Goal: Check status: Check status

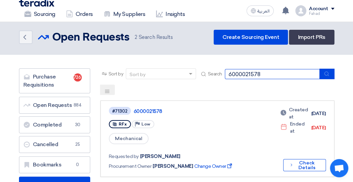
drag, startPoint x: 264, startPoint y: 76, endPoint x: 210, endPoint y: 74, distance: 54.2
click at [210, 74] on div "Search 6000021578" at bounding box center [266, 74] width 134 height 11
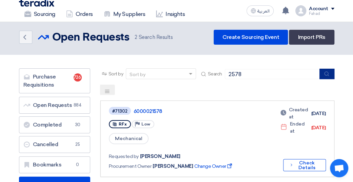
click at [321, 75] on button "submit" at bounding box center [326, 74] width 15 height 11
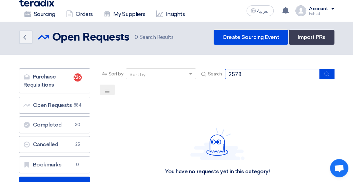
drag, startPoint x: 243, startPoint y: 72, endPoint x: 234, endPoint y: 76, distance: 9.3
click at [234, 76] on input "2578" at bounding box center [272, 74] width 95 height 10
type input "2587"
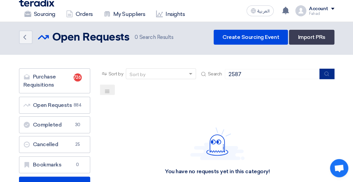
click at [326, 74] on icon "submit" at bounding box center [326, 73] width 5 height 5
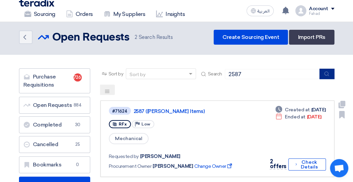
scroll to position [34, 0]
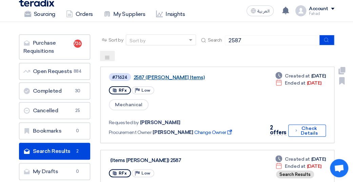
click at [171, 78] on link "2587 ([PERSON_NAME] Items)" at bounding box center [173, 78] width 81 height 6
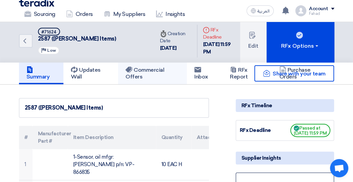
click at [130, 75] on h5 "Commercial Offers" at bounding box center [152, 74] width 54 height 14
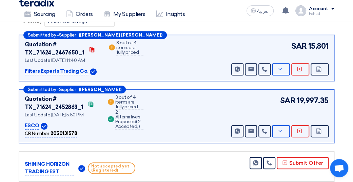
scroll to position [102, 0]
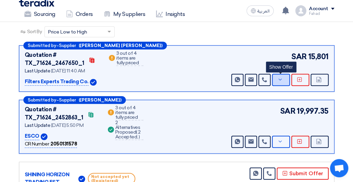
click at [278, 82] on button "Show Offer" at bounding box center [281, 80] width 18 height 12
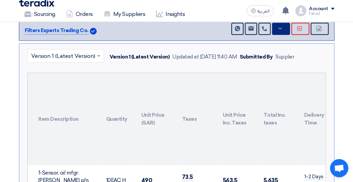
scroll to position [68, 0]
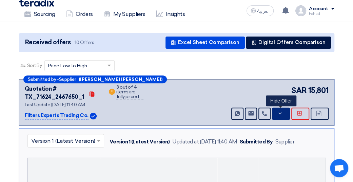
click at [275, 118] on button "Hide Offer" at bounding box center [281, 114] width 18 height 12
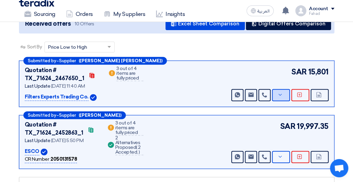
scroll to position [102, 0]
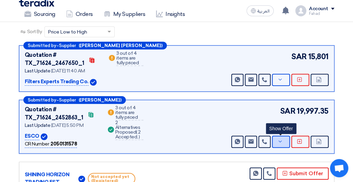
click at [276, 142] on button "Show Offer" at bounding box center [281, 142] width 18 height 12
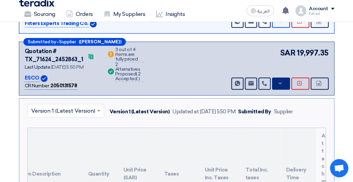
scroll to position [136, 0]
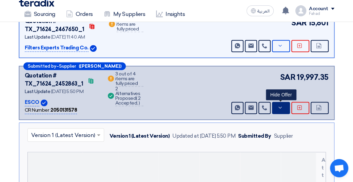
click at [281, 106] on icon at bounding box center [279, 107] width 5 height 5
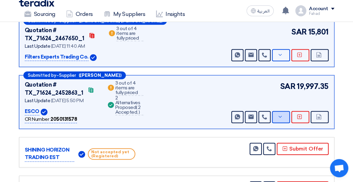
scroll to position [102, 0]
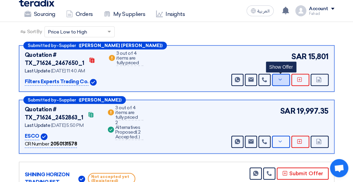
click at [283, 78] on button "Show Offer" at bounding box center [281, 80] width 18 height 12
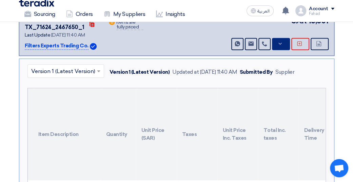
scroll to position [136, 0]
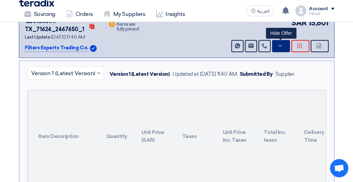
click at [280, 50] on button "Hide Offer" at bounding box center [281, 46] width 18 height 12
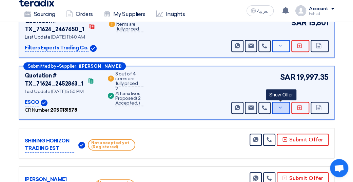
click at [285, 106] on button "Show Offer" at bounding box center [281, 108] width 18 height 12
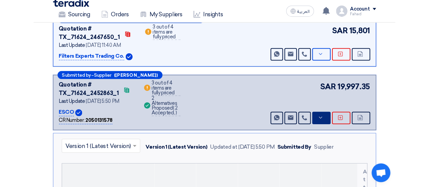
scroll to position [102, 0]
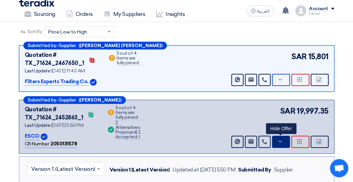
click at [283, 144] on button "Hide Offer" at bounding box center [281, 142] width 18 height 12
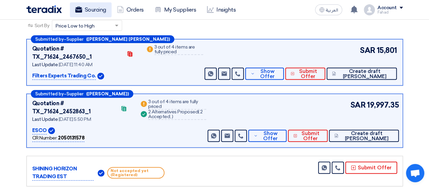
click at [86, 12] on link "Sourcing" at bounding box center [91, 9] width 42 height 15
